Goal: Navigation & Orientation: Find specific page/section

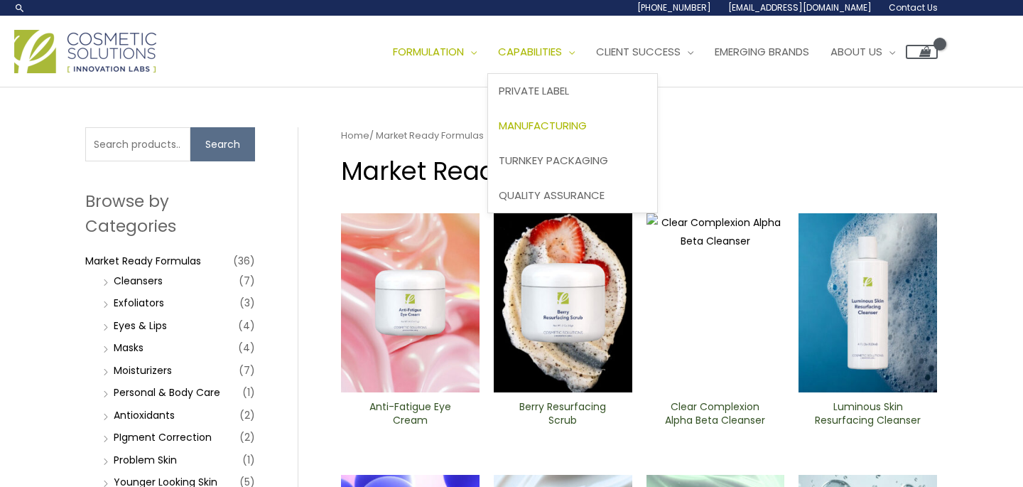
click at [564, 126] on span "Manufacturing" at bounding box center [543, 125] width 88 height 15
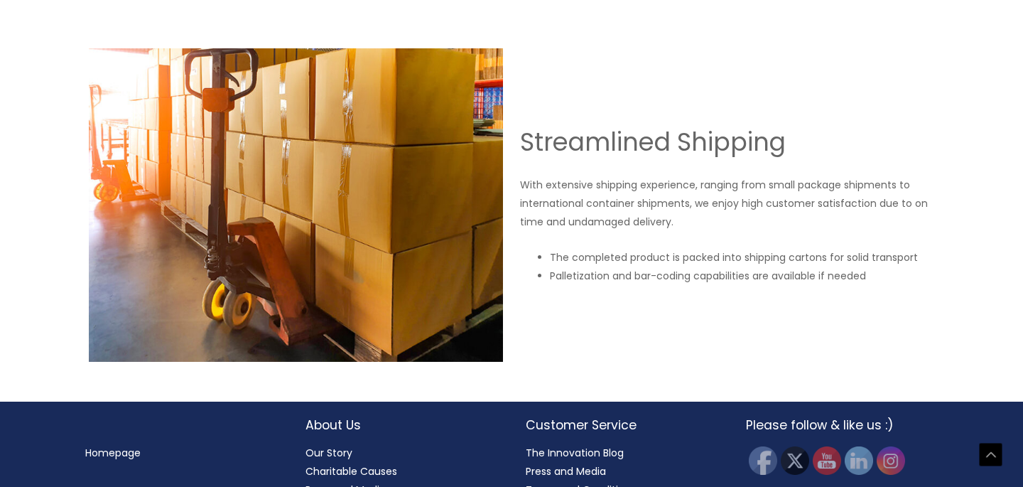
scroll to position [2507, 0]
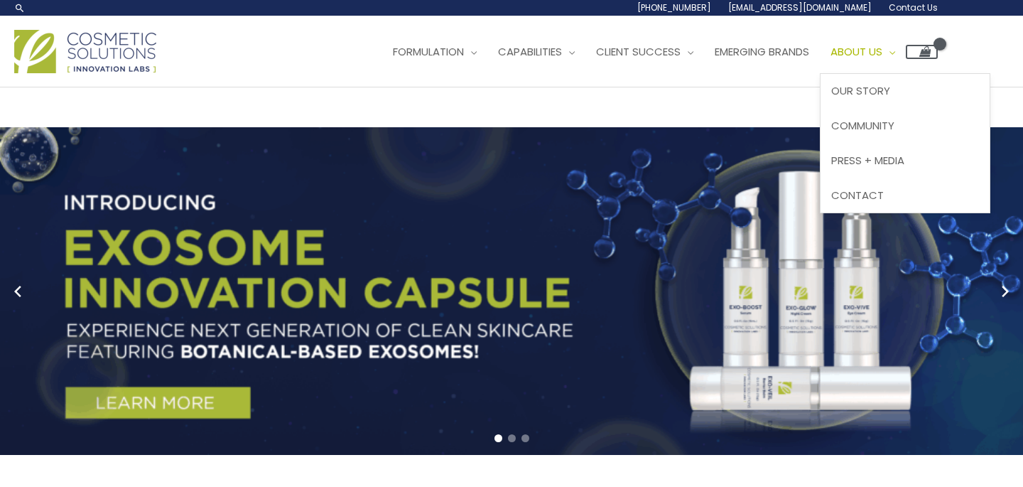
click at [882, 52] on span "About Us" at bounding box center [857, 51] width 52 height 15
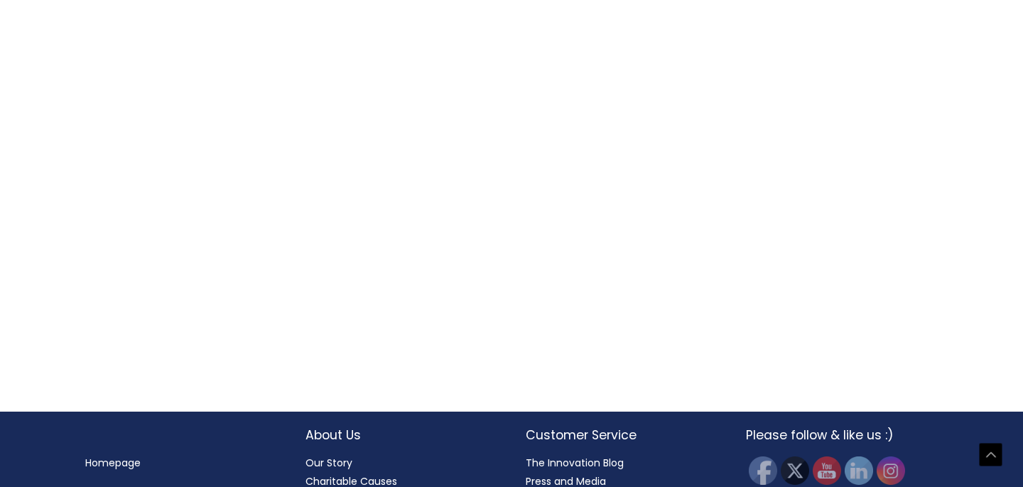
scroll to position [1596, 0]
